Goal: Task Accomplishment & Management: Use online tool/utility

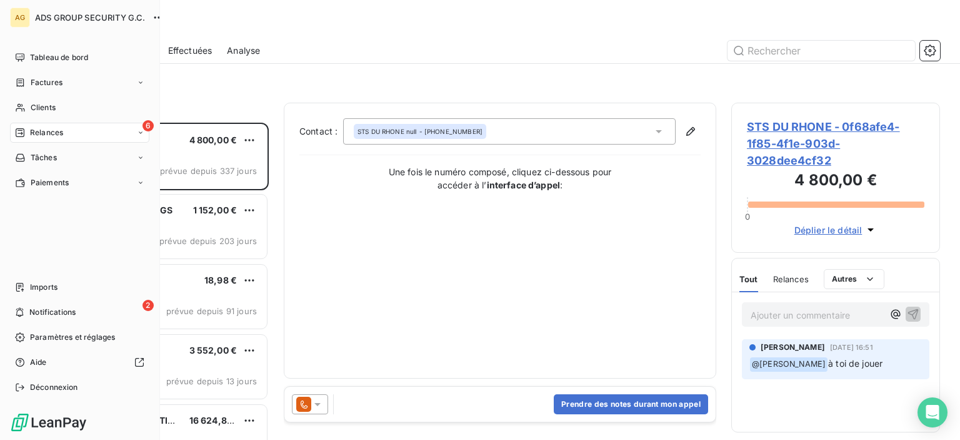
scroll to position [308, 199]
click at [71, 63] on div "Tableau de bord" at bounding box center [79, 58] width 139 height 20
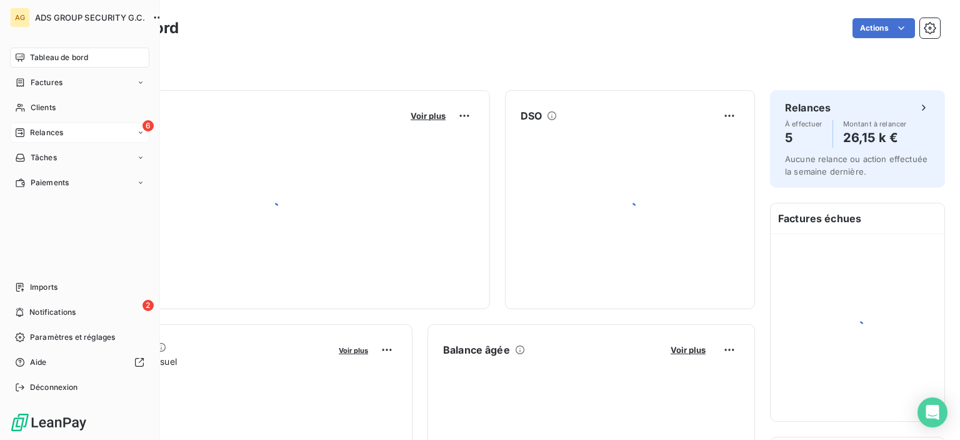
click at [88, 128] on div "6 Relances" at bounding box center [79, 133] width 139 height 20
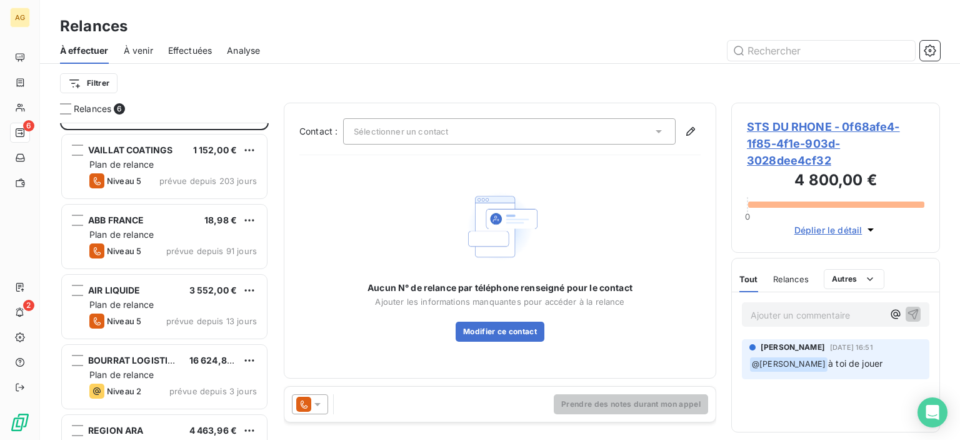
scroll to position [103, 0]
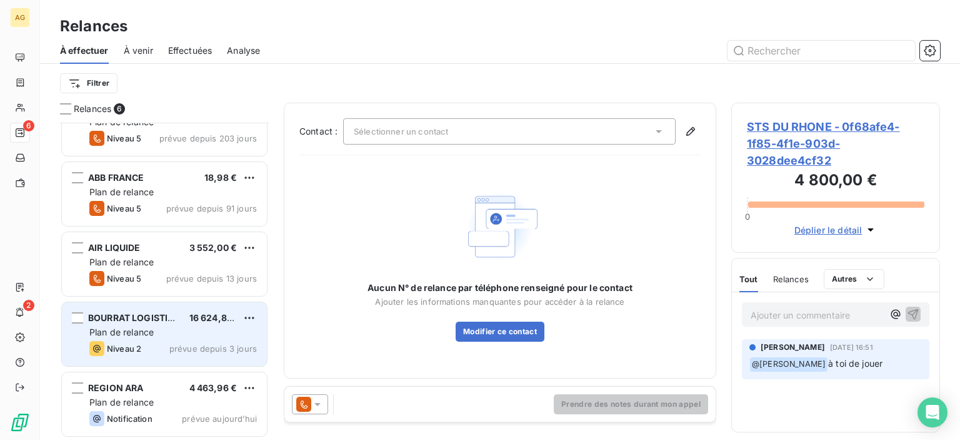
click at [171, 335] on div "Plan de relance" at bounding box center [173, 332] width 168 height 13
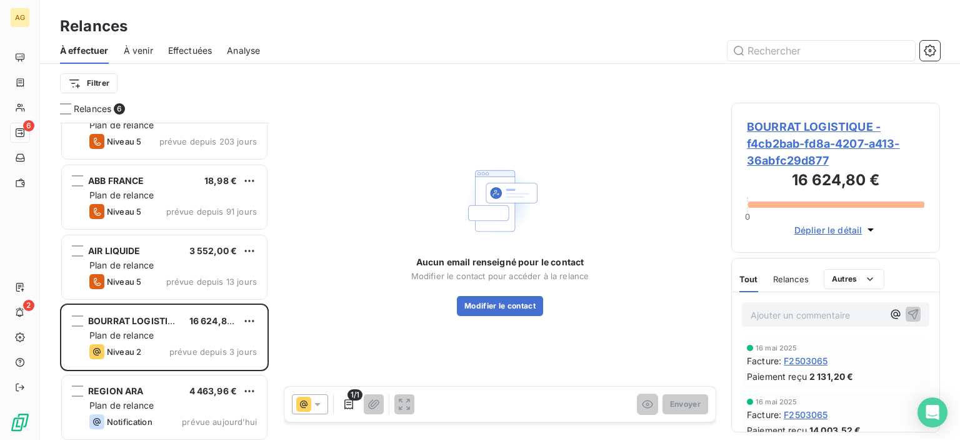
scroll to position [103, 0]
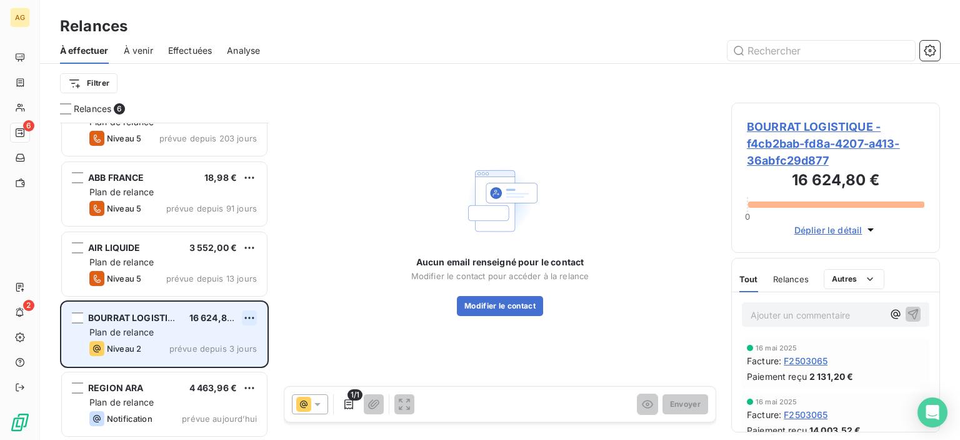
click at [250, 314] on html "AG 6 2 Relances À effectuer À venir Effectuées Analyse Filtrer Relances 6 STS D…" at bounding box center [480, 220] width 960 height 440
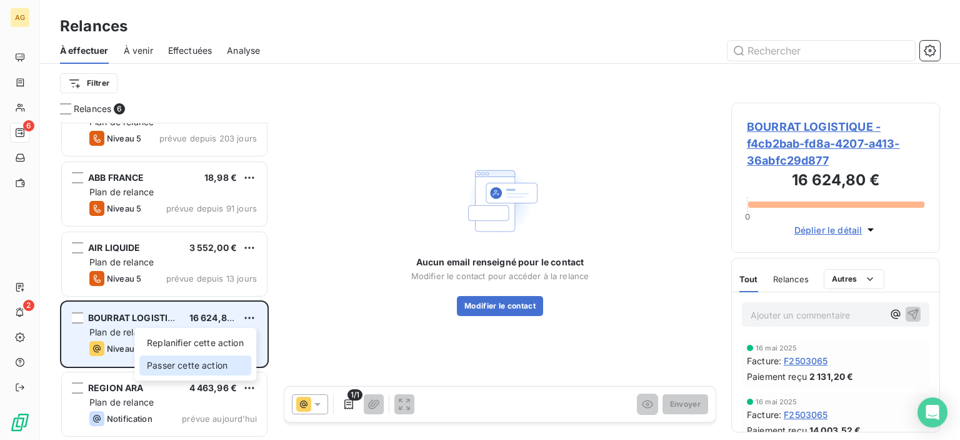
click at [210, 364] on div "Passer cette action" at bounding box center [195, 365] width 112 height 20
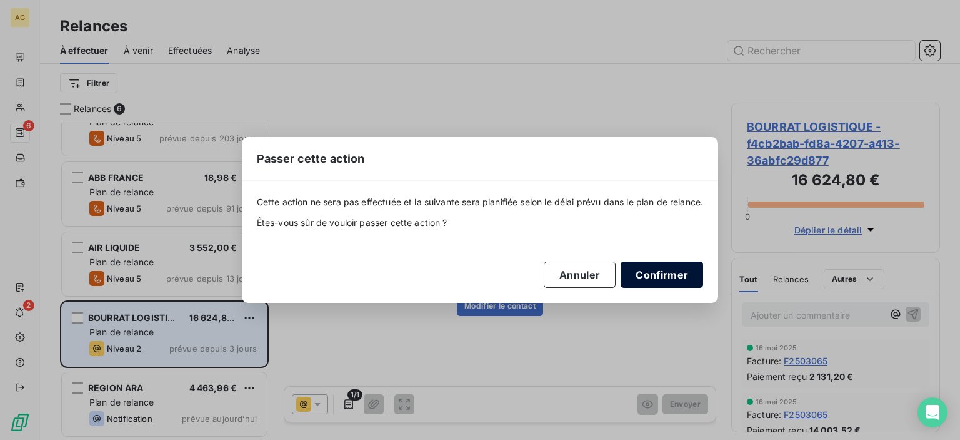
click at [646, 269] on button "Confirmer" at bounding box center [662, 274] width 83 height 26
